Goal: Transaction & Acquisition: Purchase product/service

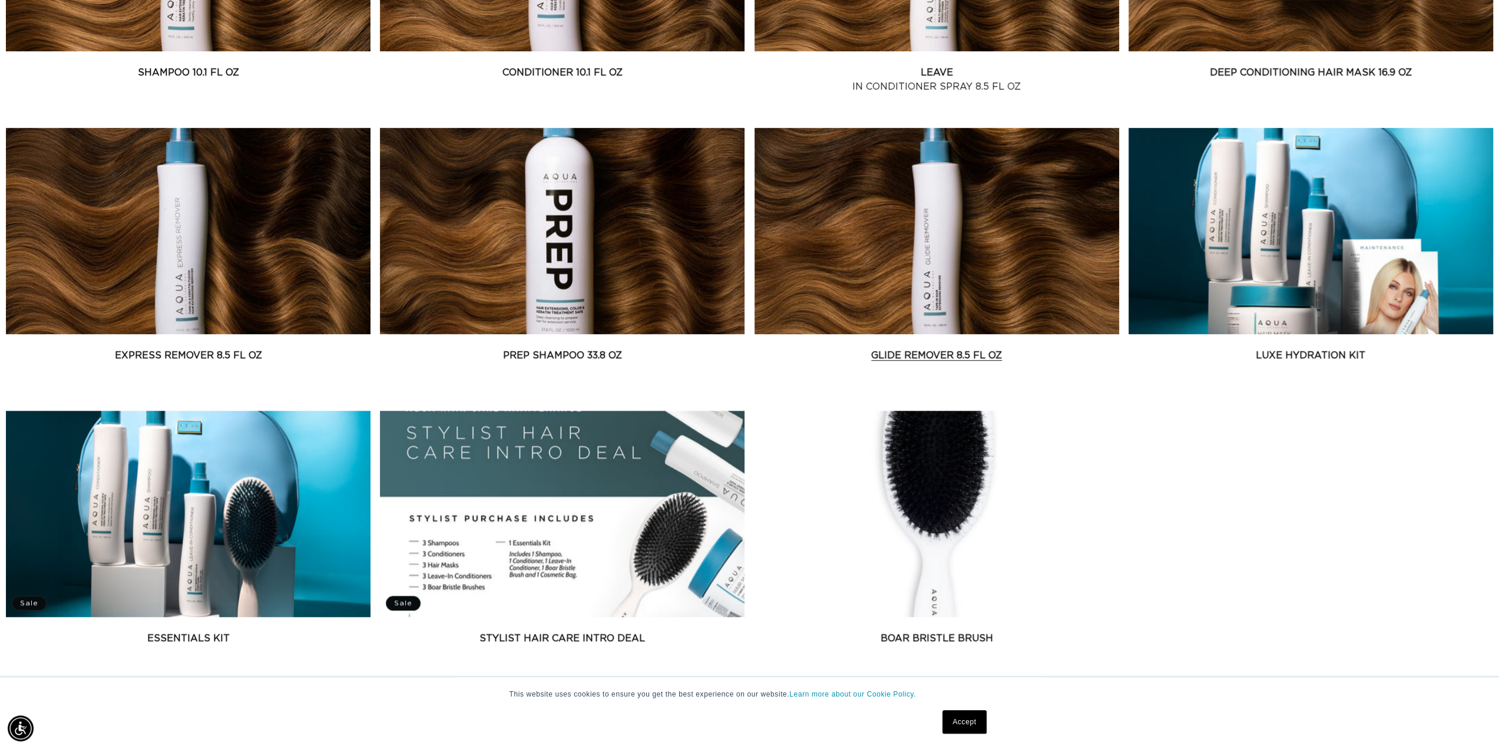
scroll to position [0, 1047]
click at [908, 348] on link "Glide Remover 8.5 fl oz" at bounding box center [936, 355] width 365 height 14
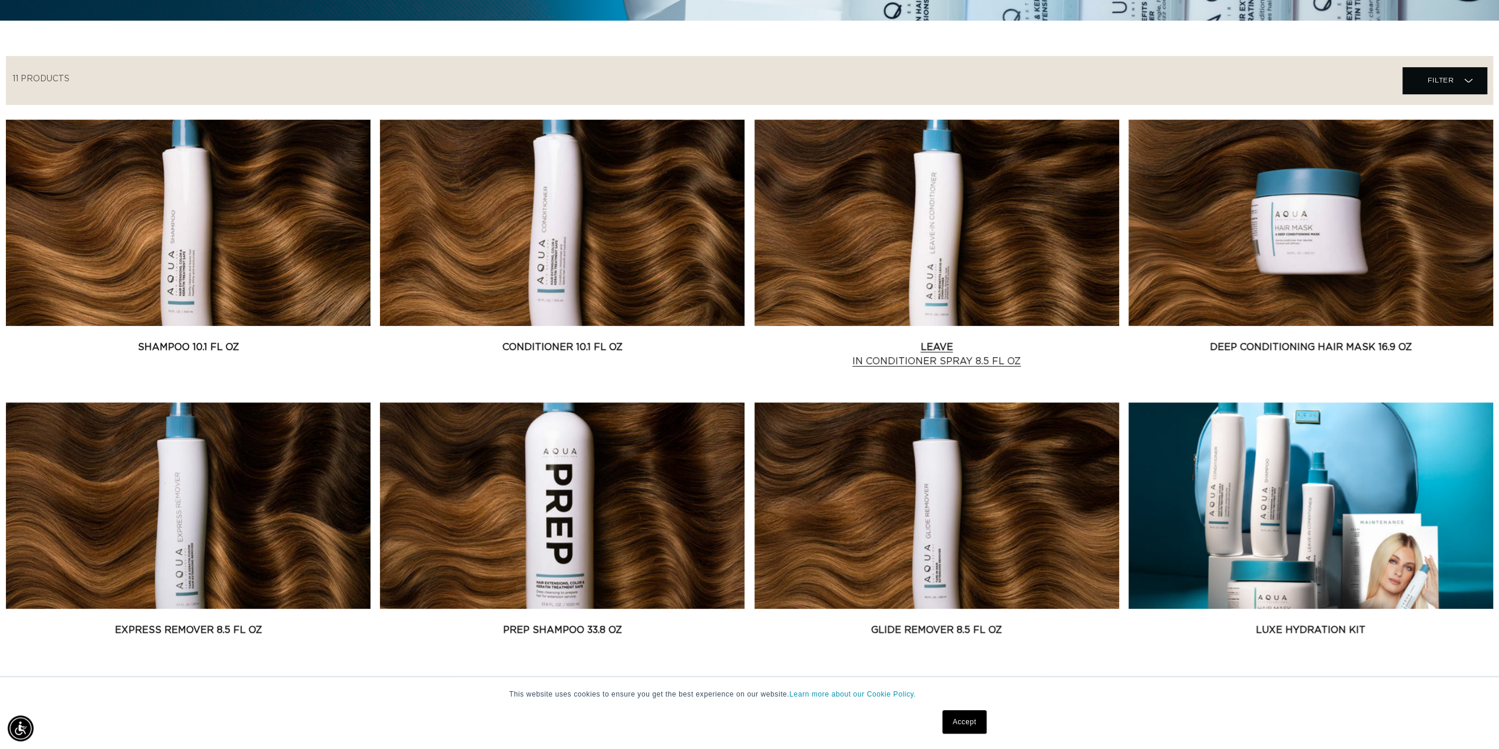
scroll to position [0, 2094]
click at [655, 340] on link "Conditioner 10.1 fl oz" at bounding box center [562, 347] width 365 height 14
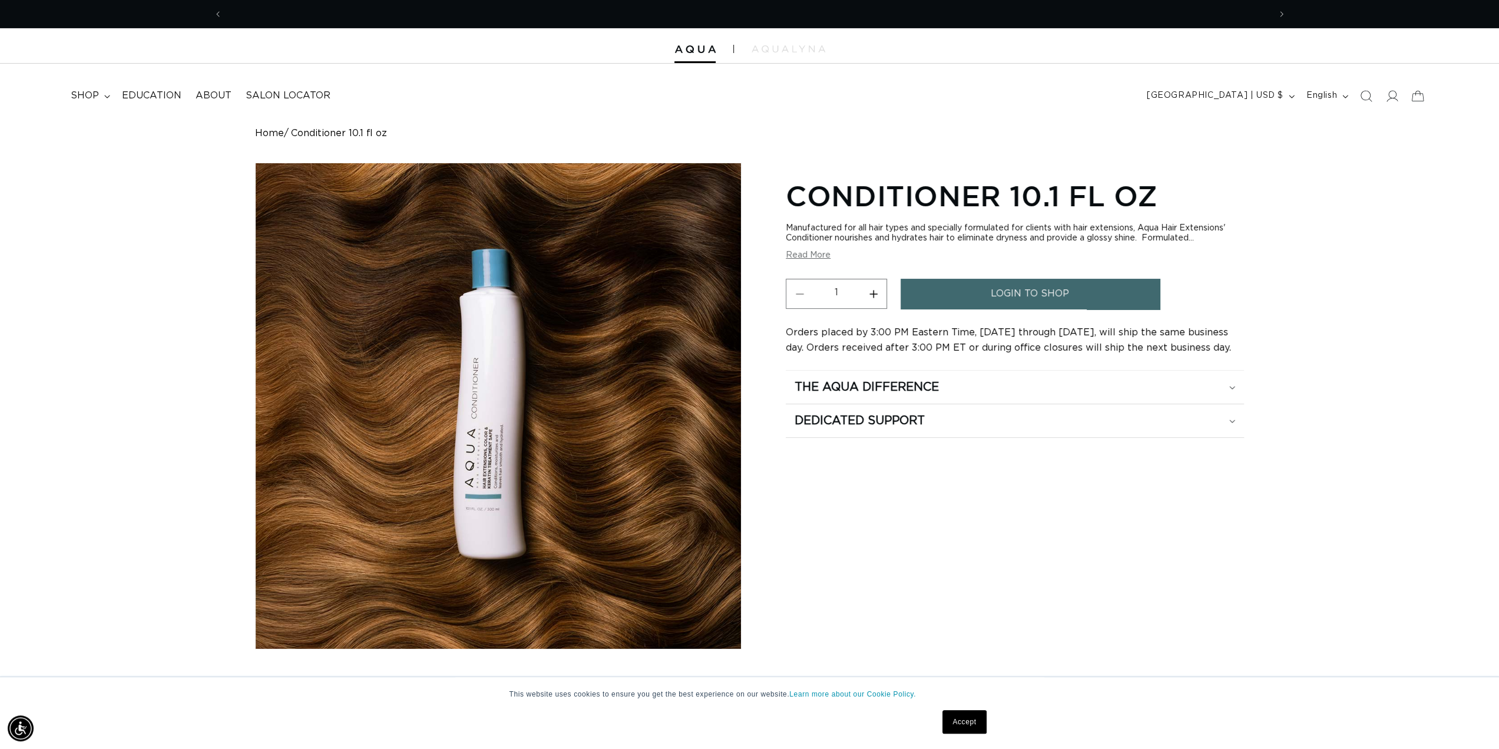
scroll to position [0, 1047]
